Goal: Information Seeking & Learning: Learn about a topic

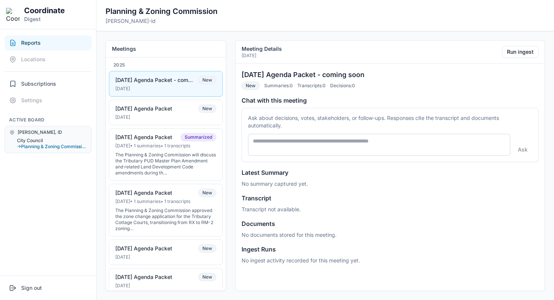
click at [40, 140] on button "City Council" at bounding box center [52, 141] width 70 height 6
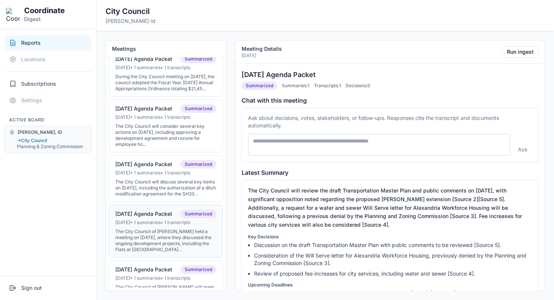
scroll to position [139, 0]
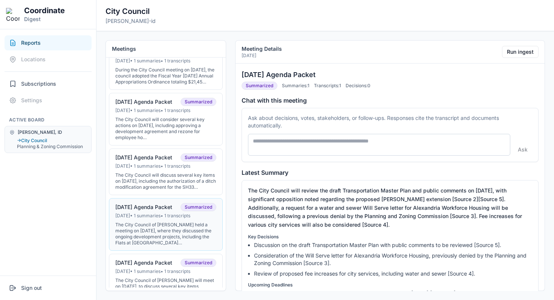
click at [153, 227] on button "07-01-25 Agenda Packet Summarized Jun 30, 2025 • 1 summaries • 1 transcripts Th…" at bounding box center [166, 224] width 114 height 53
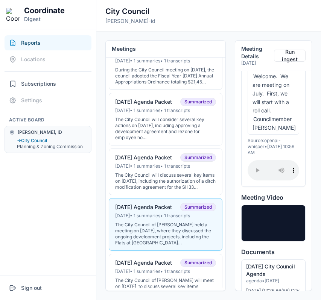
scroll to position [1524, 0]
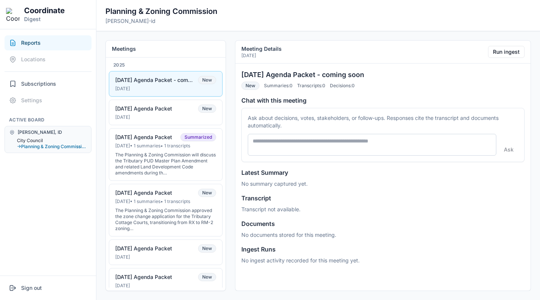
click at [38, 139] on button "City Council" at bounding box center [52, 141] width 70 height 6
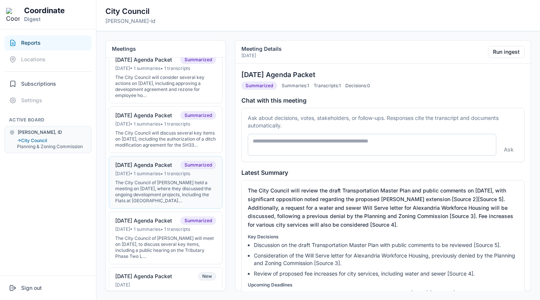
scroll to position [185, 0]
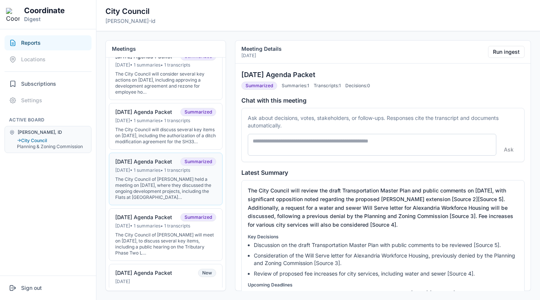
click at [156, 194] on div "The City Council of Driggs held a meeting on June 30, 2025, where they discusse…" at bounding box center [165, 189] width 101 height 24
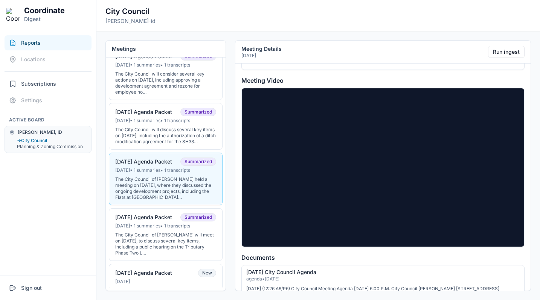
scroll to position [678, 0]
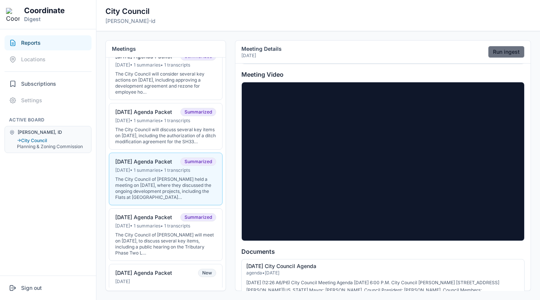
click at [321, 50] on button "Run ingest" at bounding box center [506, 52] width 37 height 12
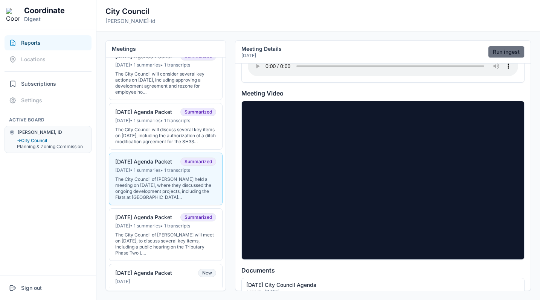
scroll to position [697, 0]
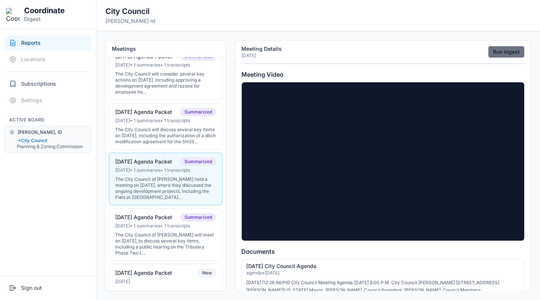
click at [321, 50] on button "Run ingest" at bounding box center [506, 52] width 37 height 12
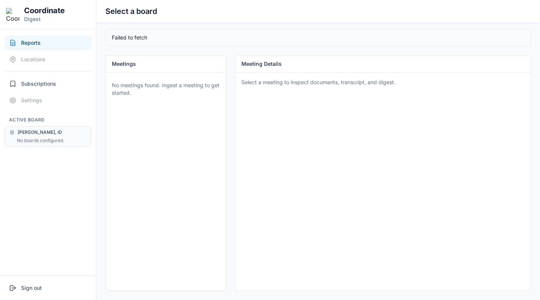
click at [28, 133] on span "[PERSON_NAME], ID" at bounding box center [40, 133] width 44 height 6
click at [28, 138] on div "No boards configured." at bounding box center [52, 141] width 70 height 6
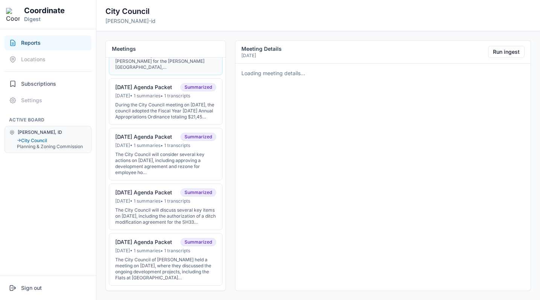
scroll to position [105, 0]
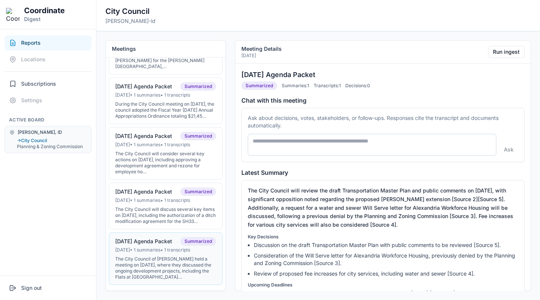
click at [151, 245] on div "[DATE] Agenda Packet" at bounding box center [143, 241] width 57 height 7
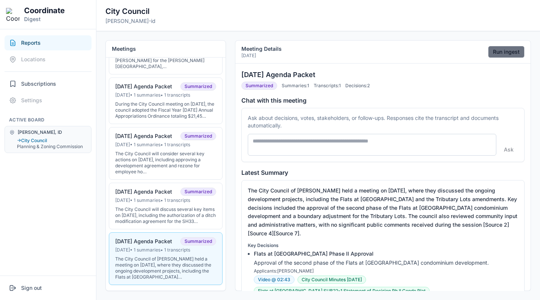
click at [505, 51] on button "Run ingest" at bounding box center [506, 52] width 37 height 12
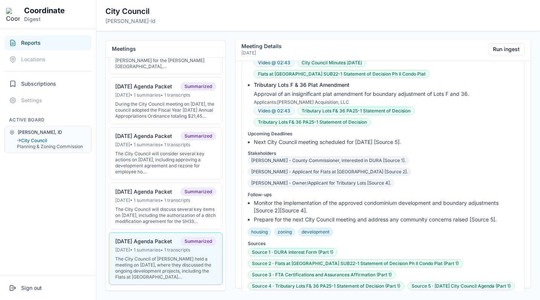
scroll to position [0, 0]
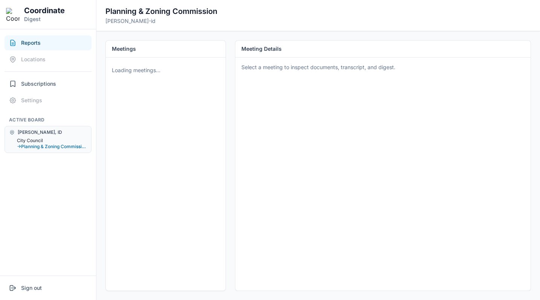
click at [34, 141] on button "City Council" at bounding box center [52, 141] width 70 height 6
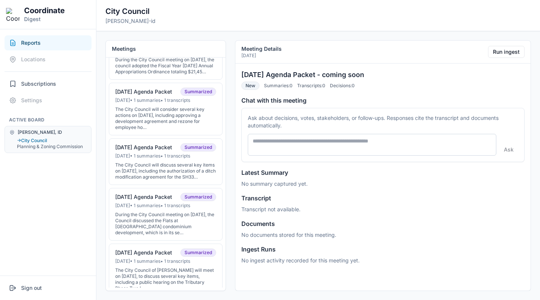
scroll to position [152, 0]
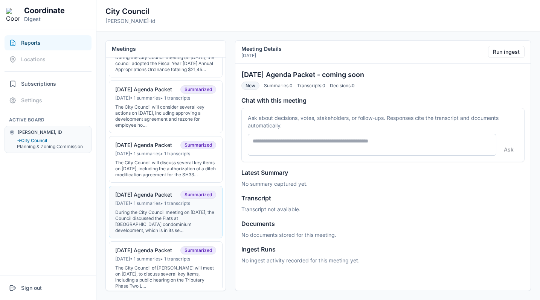
click at [163, 214] on button "07-01-25 Agenda Packet Summarized Jun 30, 2025 • 1 summaries • 1 transcripts Du…" at bounding box center [166, 212] width 114 height 53
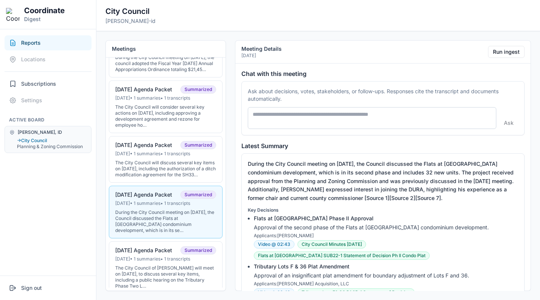
scroll to position [0, 0]
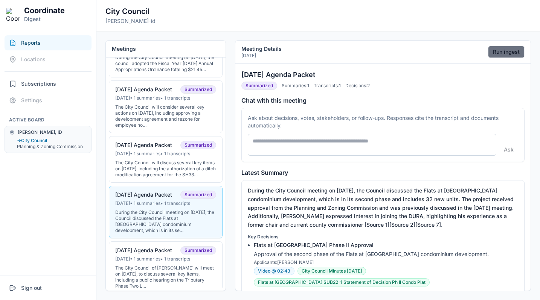
click at [508, 49] on button "Run ingest" at bounding box center [506, 52] width 37 height 12
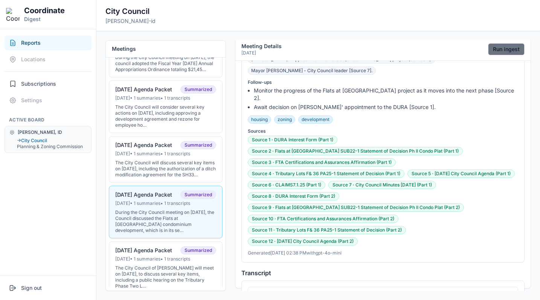
scroll to position [338, 0]
click at [72, 181] on nav "Reports Locations Subscriptions Settings Active Board [PERSON_NAME], [GEOGRAPHI…" at bounding box center [48, 152] width 96 height 247
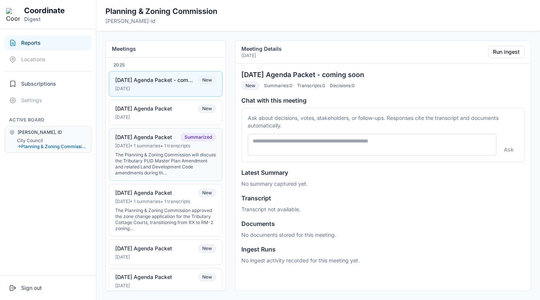
click at [148, 145] on div "[DATE] • 1 summaries • 1 transcripts" at bounding box center [165, 146] width 101 height 6
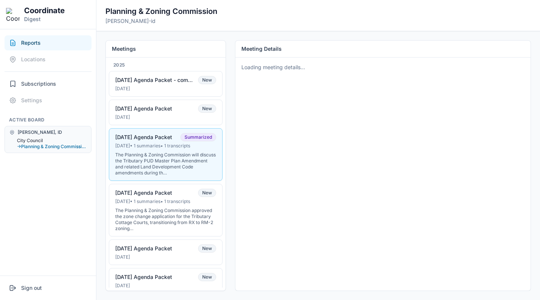
click at [43, 142] on button "City Council" at bounding box center [52, 141] width 70 height 6
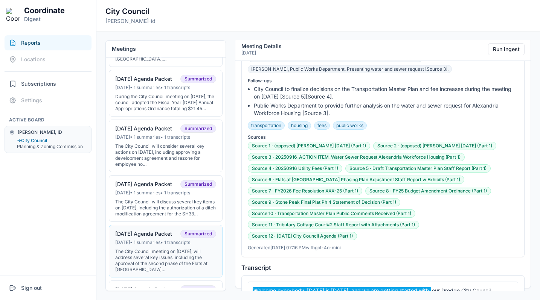
scroll to position [275, 0]
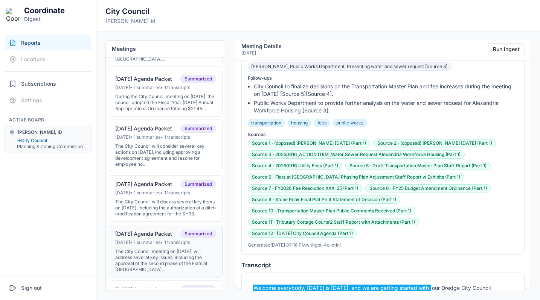
click at [156, 237] on div "[DATE] Agenda Packet" at bounding box center [143, 234] width 57 height 7
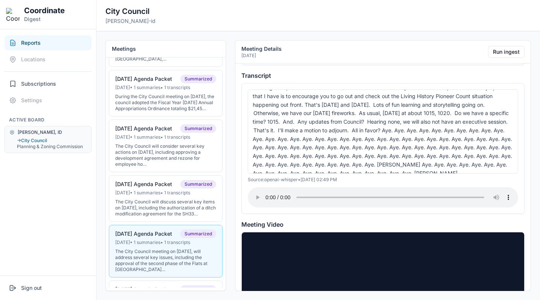
scroll to position [273, 0]
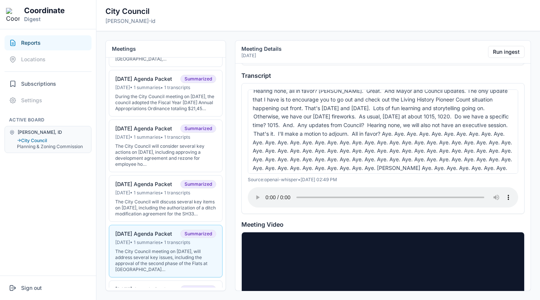
click at [69, 221] on nav "Reports Locations Subscriptions Settings Active Board Driggs, ID → City Council…" at bounding box center [48, 152] width 96 height 247
click at [499, 52] on button "Run ingest" at bounding box center [506, 52] width 37 height 12
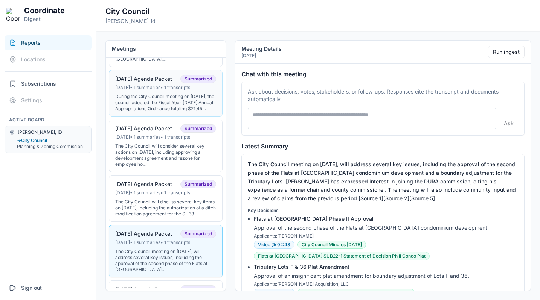
scroll to position [0, 0]
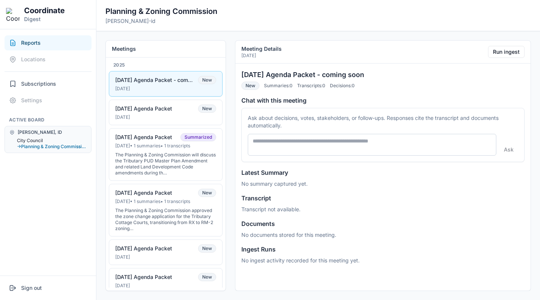
click at [37, 140] on button "City Council" at bounding box center [52, 141] width 70 height 6
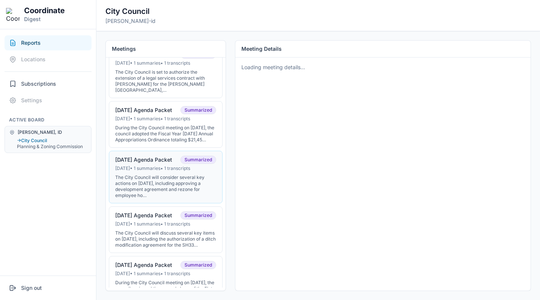
scroll to position [84, 0]
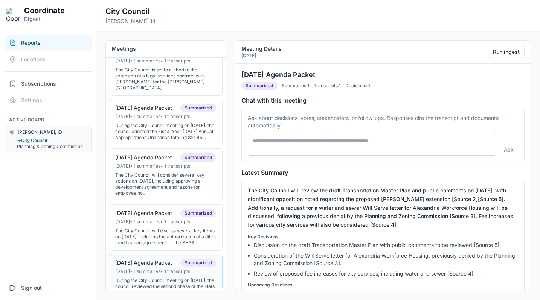
click at [152, 267] on div "[DATE] Agenda Packet" at bounding box center [143, 263] width 57 height 7
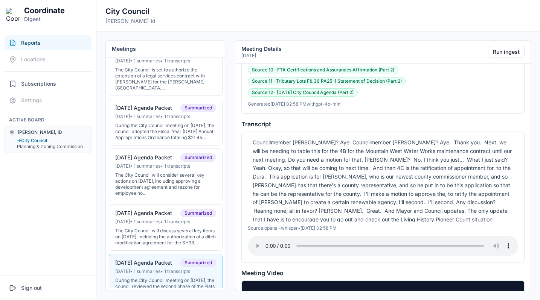
scroll to position [276, 0]
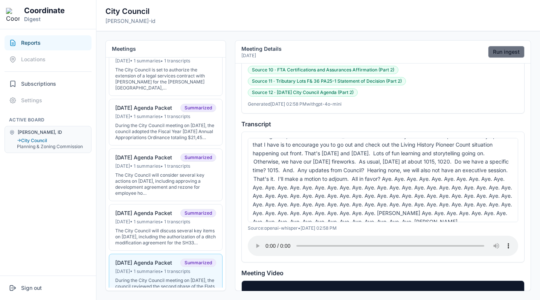
click at [502, 54] on button "Run ingest" at bounding box center [506, 52] width 37 height 12
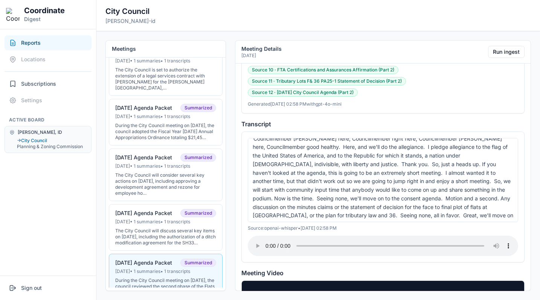
scroll to position [5, 0]
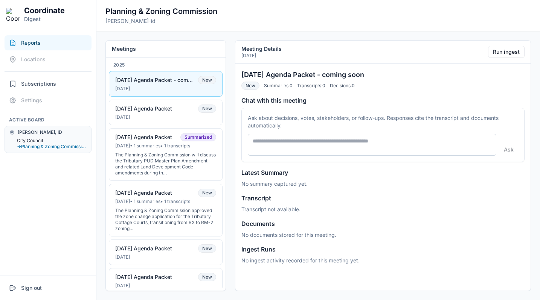
click at [29, 141] on button "City Council" at bounding box center [52, 141] width 70 height 6
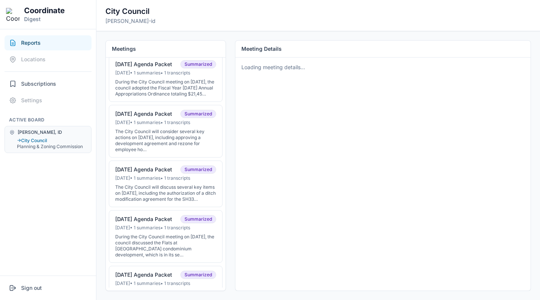
scroll to position [135, 0]
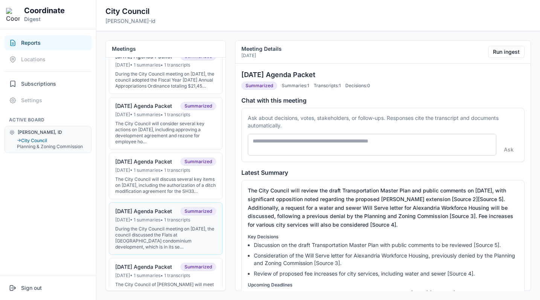
click at [159, 216] on div "07-01-25 Agenda Packet Summarized" at bounding box center [165, 211] width 101 height 8
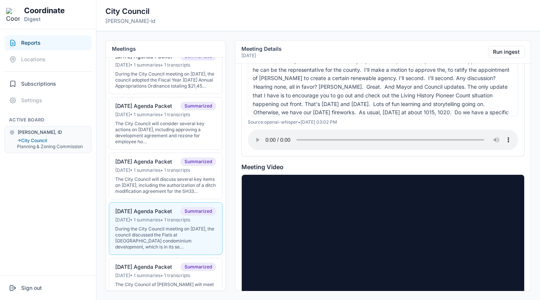
scroll to position [228, 0]
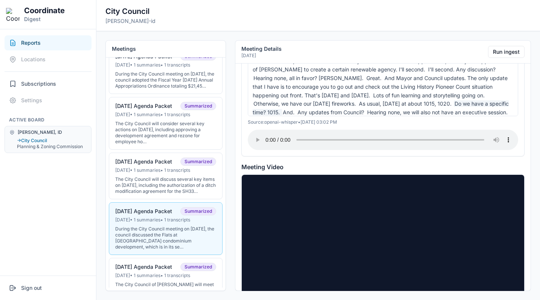
click at [476, 101] on span "Do we have a specific time? 1015." at bounding box center [381, 108] width 256 height 15
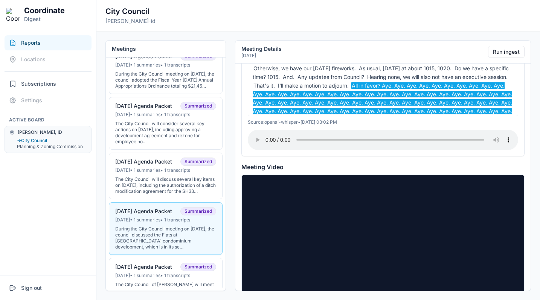
scroll to position [271, 0]
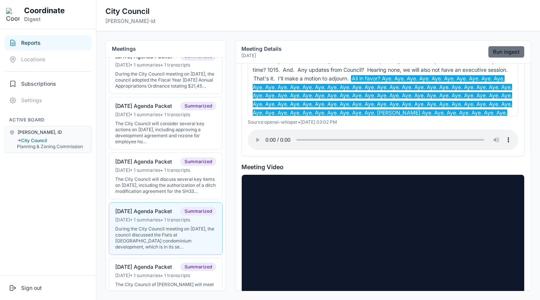
click at [504, 52] on button "Run ingest" at bounding box center [506, 52] width 37 height 12
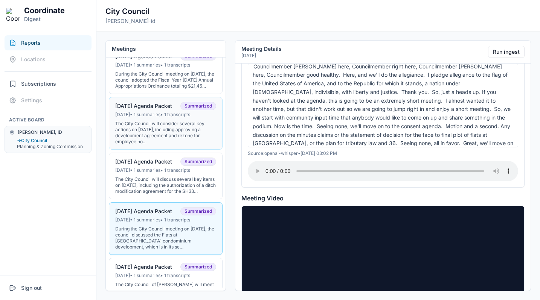
scroll to position [5, 0]
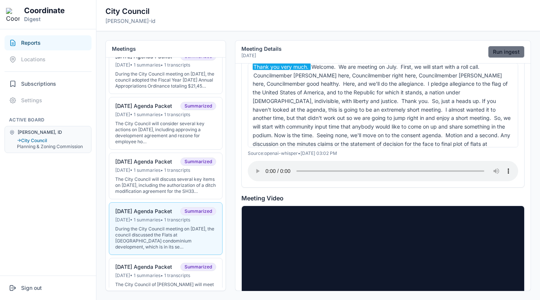
click at [506, 50] on button "Run ingest" at bounding box center [506, 52] width 37 height 12
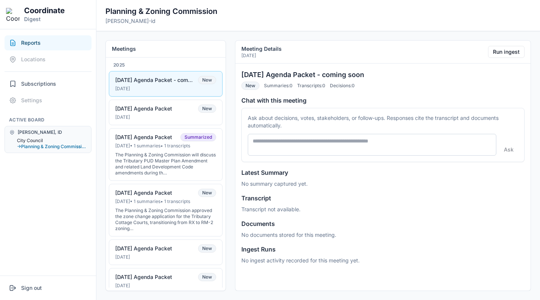
click at [27, 143] on button "City Council" at bounding box center [52, 141] width 70 height 6
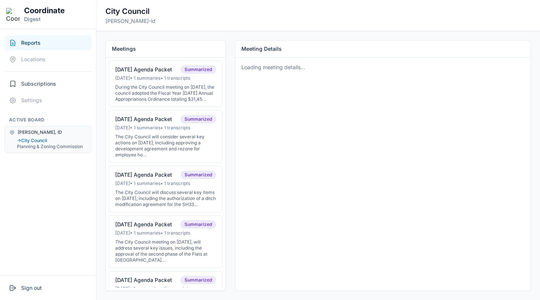
scroll to position [125, 0]
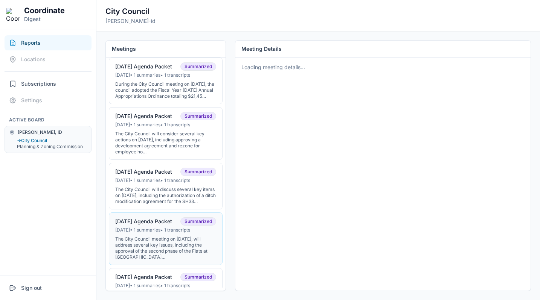
click at [142, 232] on button "[DATE] Agenda Packet Summarized [DATE] • 1 summaries • 1 transcripts The City C…" at bounding box center [166, 239] width 114 height 53
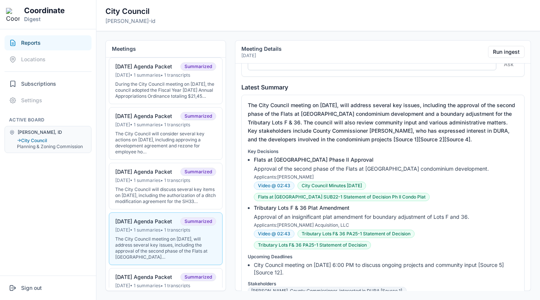
scroll to position [0, 0]
